Goal: Check status: Check status

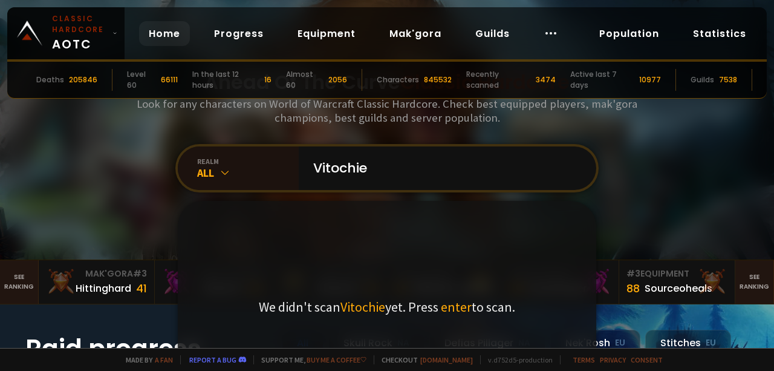
type input "Vitochie"
click at [313, 232] on div "We didn't scan [PERSON_NAME] yet. Press enter to scan." at bounding box center [387, 307] width 418 height 212
click at [317, 221] on div "We didn't scan [PERSON_NAME] yet. Press enter to scan." at bounding box center [387, 307] width 418 height 212
click at [412, 160] on input "Vitochie" at bounding box center [444, 168] width 276 height 44
click at [465, 312] on span "enter" at bounding box center [456, 306] width 31 height 17
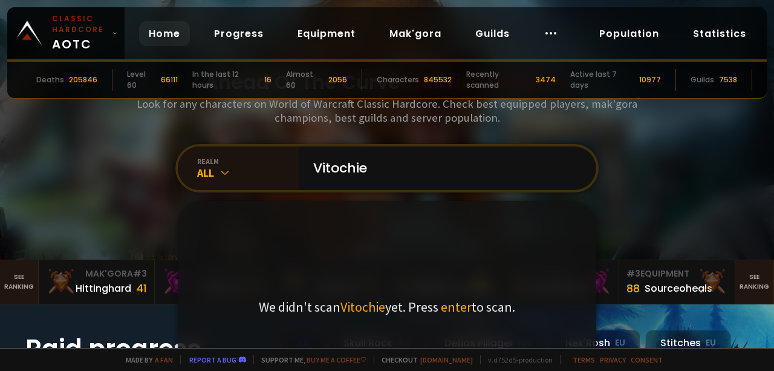
click at [458, 302] on span "enter" at bounding box center [456, 306] width 31 height 17
click at [499, 163] on input "Vitochie" at bounding box center [444, 168] width 276 height 44
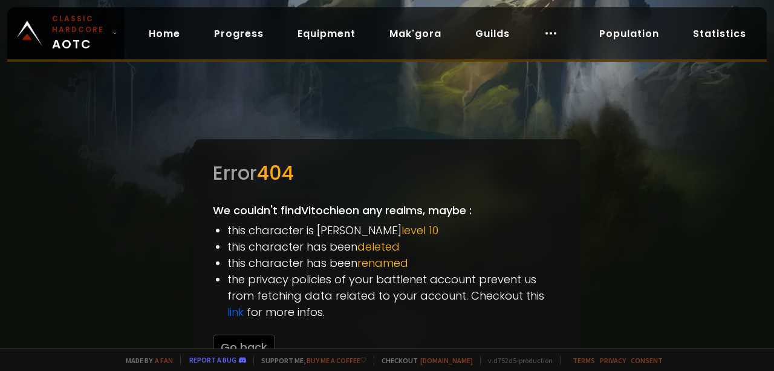
click at [307, 245] on li "this character has been deleted" at bounding box center [394, 246] width 334 height 16
click at [132, 157] on div at bounding box center [387, 185] width 774 height 371
